Goal: Use online tool/utility: Use online tool/utility

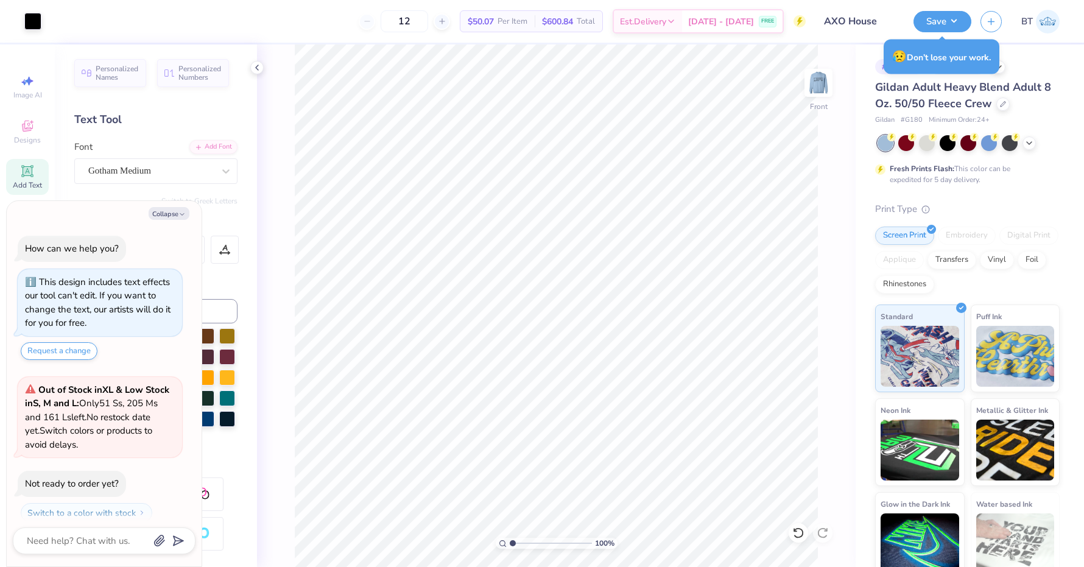
scroll to position [32, 0]
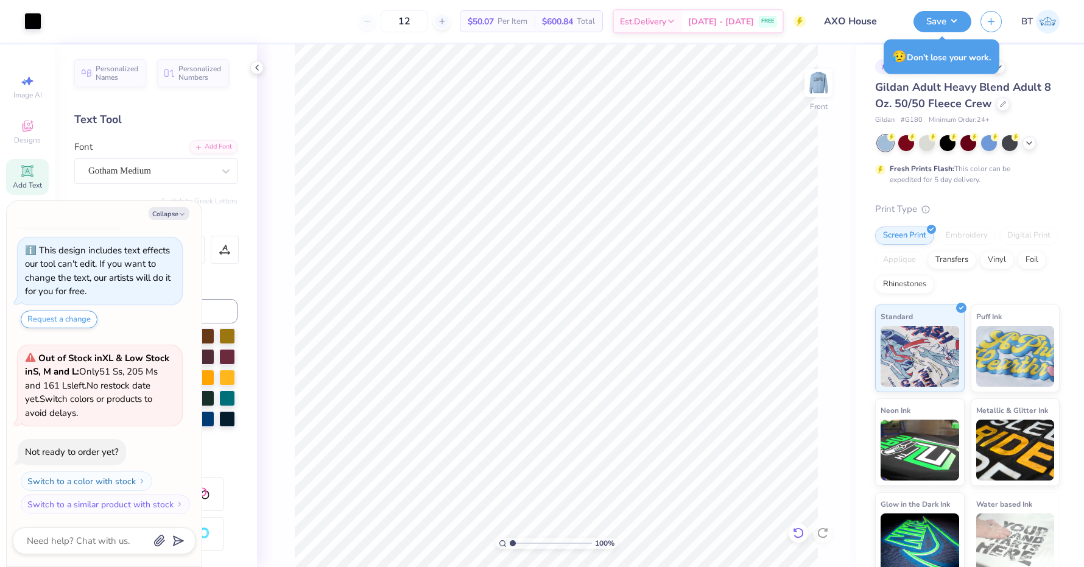
click at [800, 532] on icon at bounding box center [798, 533] width 12 height 12
click at [797, 530] on icon at bounding box center [798, 533] width 12 height 12
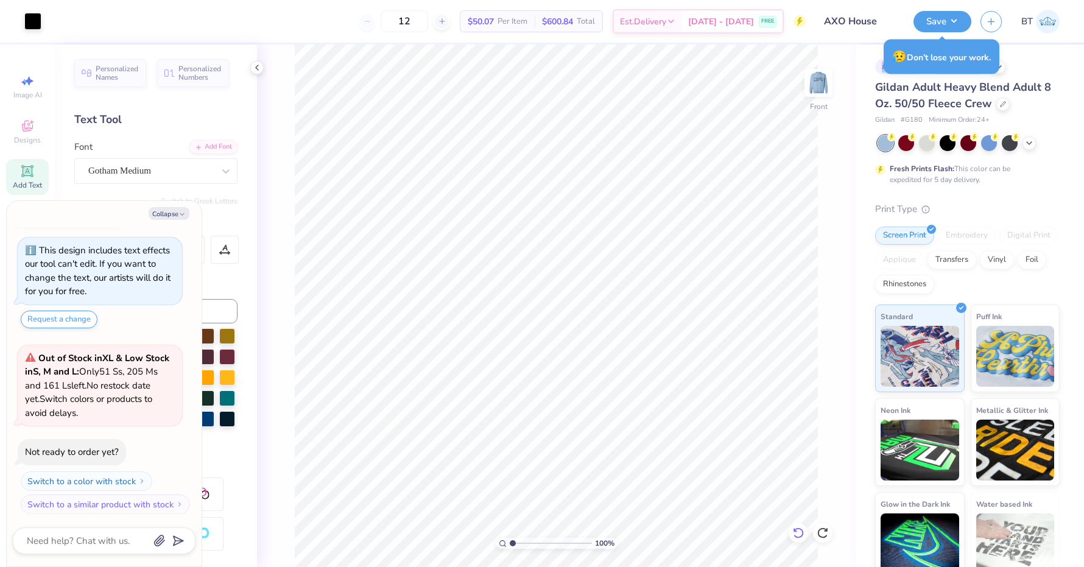
click at [797, 530] on icon at bounding box center [798, 533] width 12 height 12
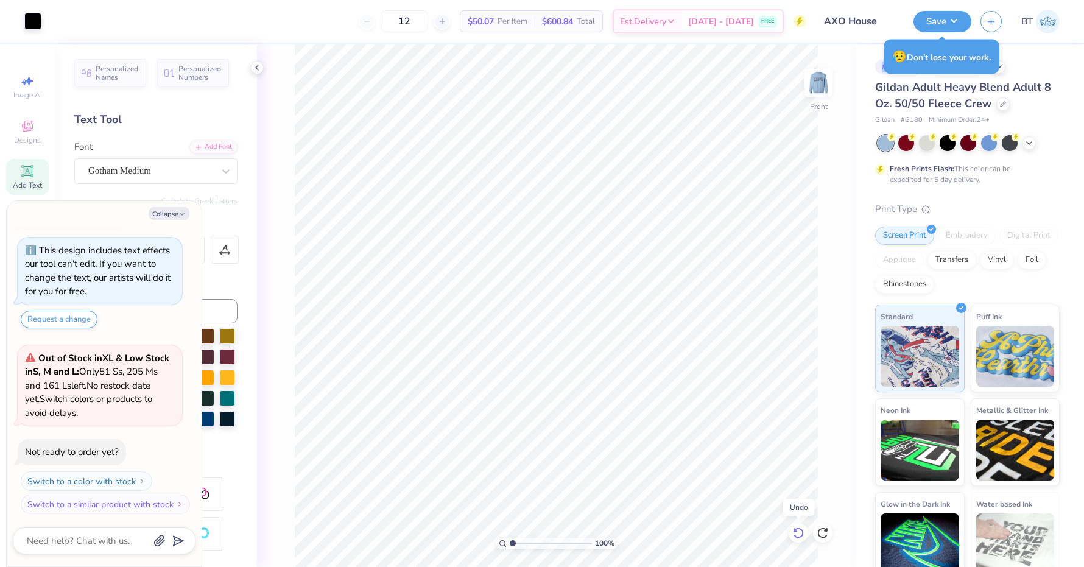
click at [797, 530] on icon at bounding box center [798, 533] width 12 height 12
click at [795, 528] on icon at bounding box center [798, 533] width 12 height 12
type textarea "x"
